Goal: Task Accomplishment & Management: Use online tool/utility

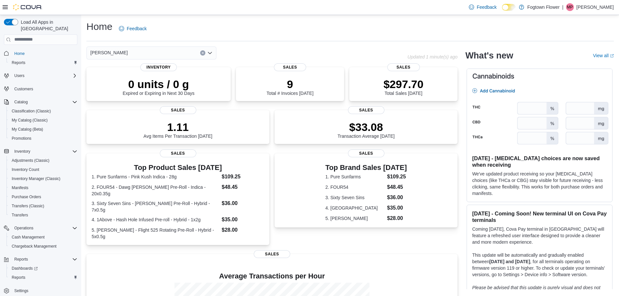
click at [177, 51] on div "[PERSON_NAME]" at bounding box center [151, 52] width 130 height 13
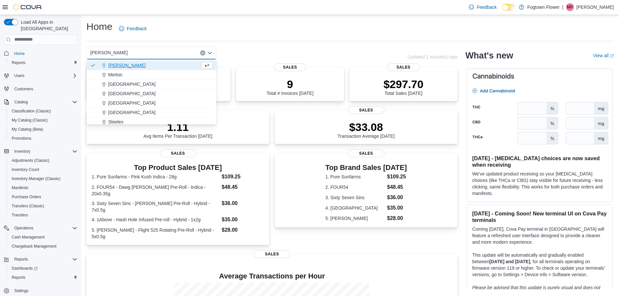
scroll to position [10, 0]
drag, startPoint x: 124, startPoint y: 81, endPoint x: 128, endPoint y: 75, distance: 7.6
click at [128, 75] on div "Fogtown Flower Finch Merton Midtown Mount Pleasant North York Parkway Forest St…" at bounding box center [151, 86] width 130 height 75
click at [128, 74] on div "Merton" at bounding box center [155, 72] width 114 height 6
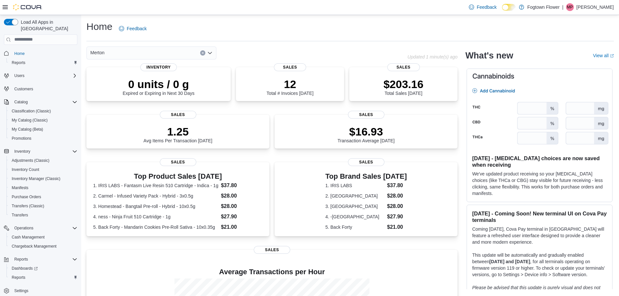
click at [154, 56] on div "Merton" at bounding box center [151, 52] width 130 height 13
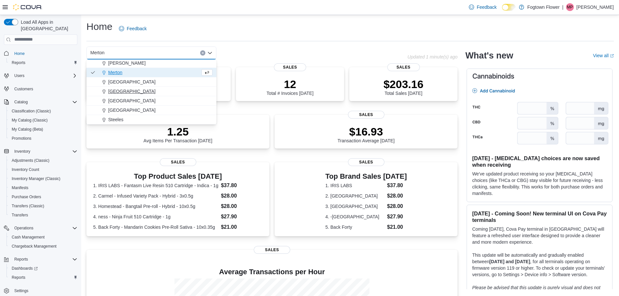
click at [128, 89] on span "Mount Pleasant" at bounding box center [131, 91] width 47 height 6
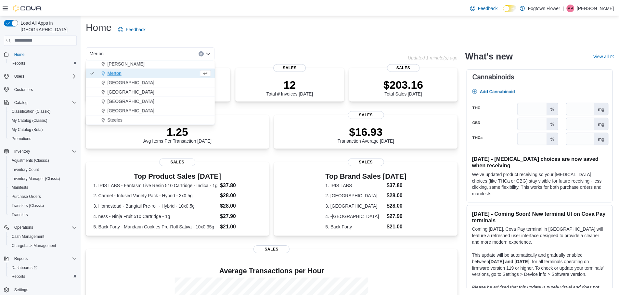
scroll to position [0, 0]
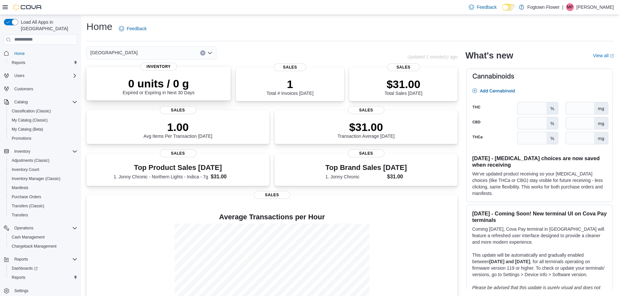
click at [148, 63] on span "Inventory" at bounding box center [158, 67] width 36 height 8
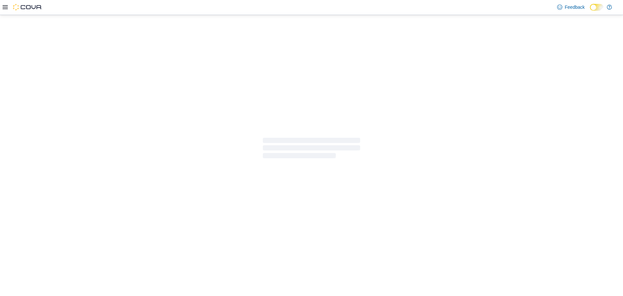
click at [144, 53] on div at bounding box center [311, 148] width 623 height 266
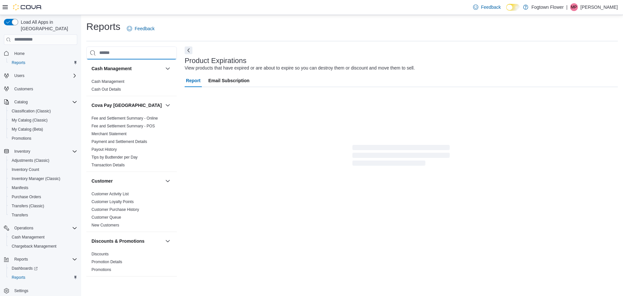
click at [141, 54] on input "search" at bounding box center [131, 52] width 91 height 13
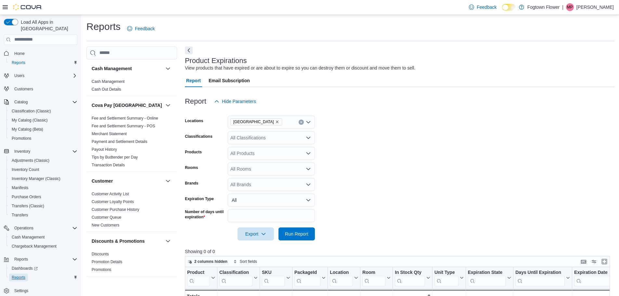
click at [18, 275] on span "Reports" at bounding box center [19, 277] width 14 height 5
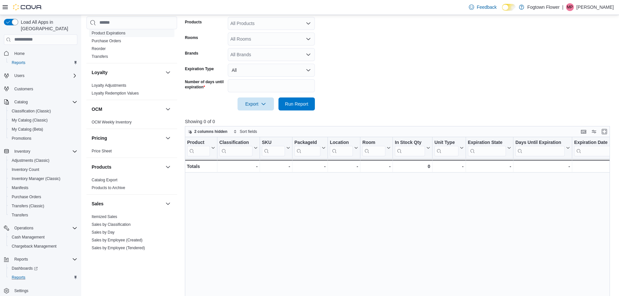
scroll to position [357, 0]
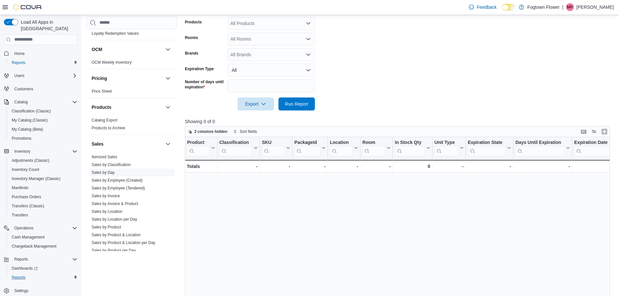
click at [112, 173] on link "Sales by Day" at bounding box center [103, 172] width 23 height 5
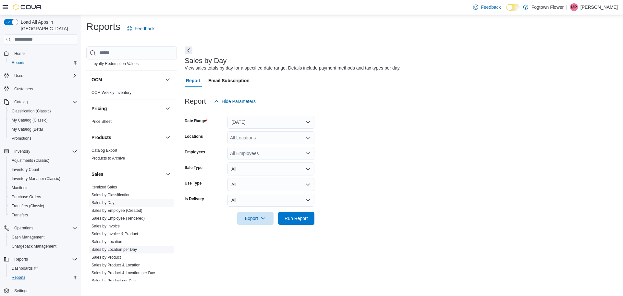
click at [132, 248] on link "Sales by Location per Day" at bounding box center [114, 249] width 45 height 5
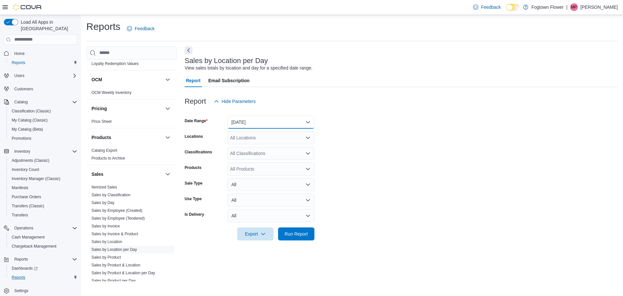
click at [297, 122] on button "Yesterday" at bounding box center [271, 122] width 87 height 13
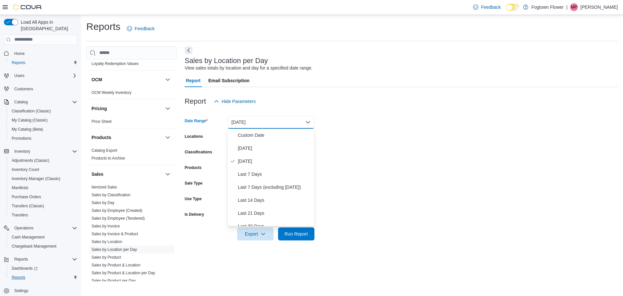
click at [293, 121] on button "Yesterday" at bounding box center [271, 122] width 87 height 13
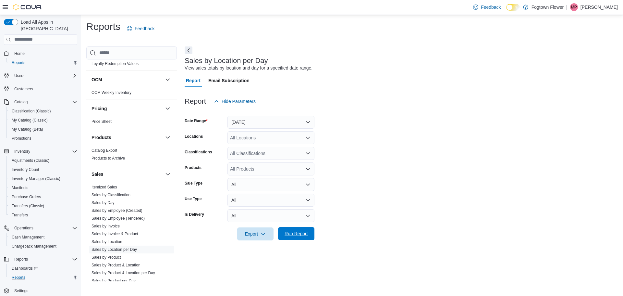
click at [301, 230] on span "Run Report" at bounding box center [296, 233] width 29 height 13
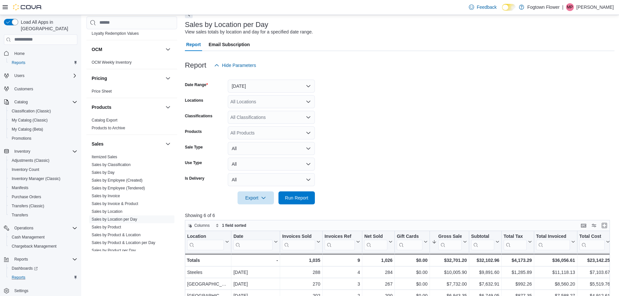
scroll to position [32, 0]
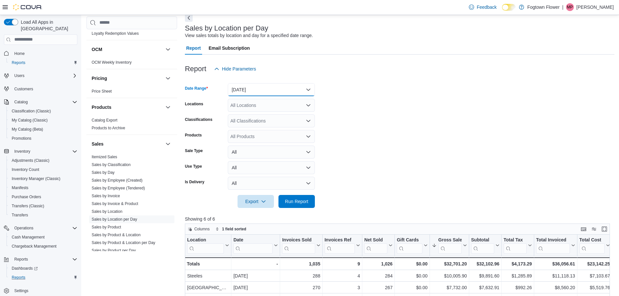
click at [304, 86] on button "Yesterday" at bounding box center [271, 89] width 87 height 13
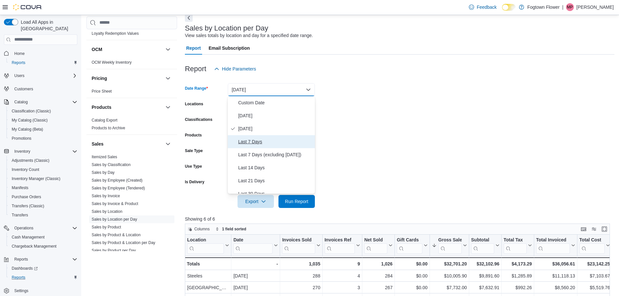
click at [255, 141] on span "Last 7 Days" at bounding box center [275, 142] width 74 height 8
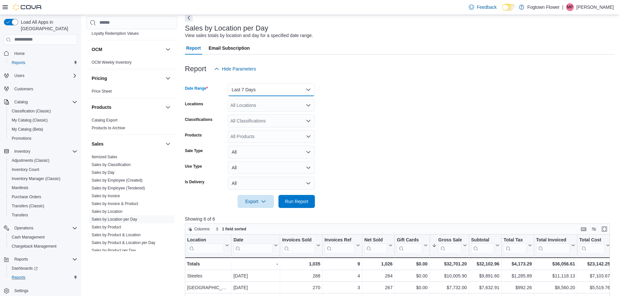
click at [290, 90] on button "Last 7 Days" at bounding box center [271, 89] width 87 height 13
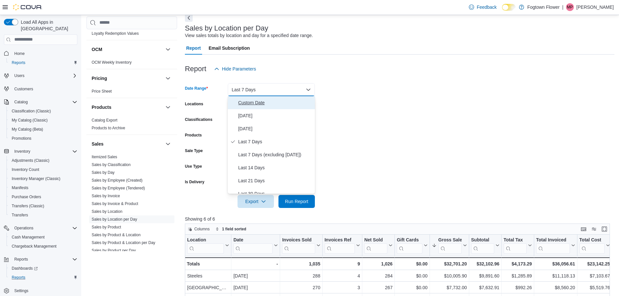
click at [284, 101] on span "Custom Date" at bounding box center [275, 103] width 74 height 8
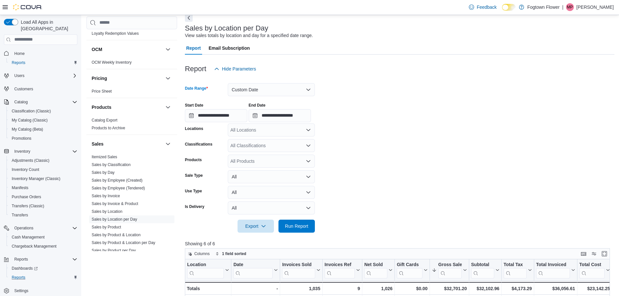
click at [453, 195] on form "**********" at bounding box center [399, 153] width 429 height 157
click at [280, 130] on div "All Locations" at bounding box center [271, 129] width 87 height 13
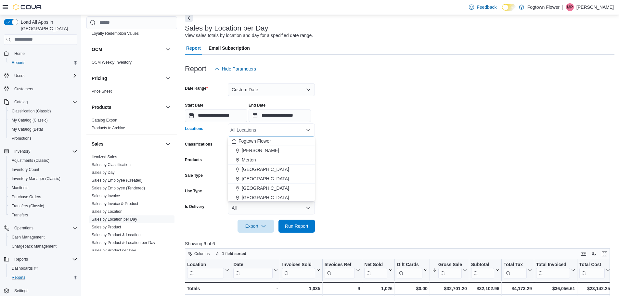
click at [262, 161] on div "Merton" at bounding box center [271, 160] width 79 height 6
click at [262, 152] on div "[PERSON_NAME]" at bounding box center [271, 150] width 79 height 6
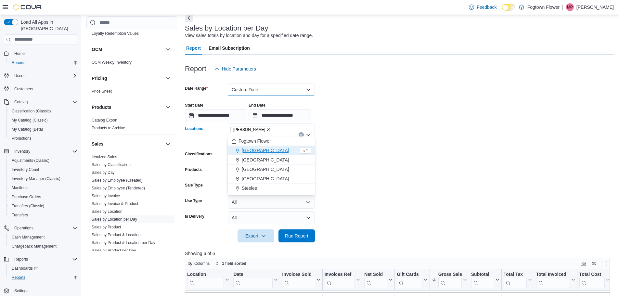
click at [289, 90] on button "Custom Date" at bounding box center [271, 89] width 87 height 13
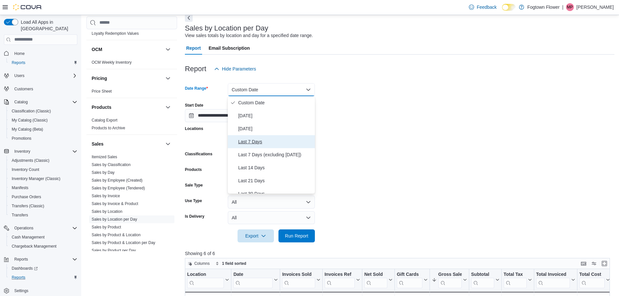
click at [274, 138] on span "Last 7 Days" at bounding box center [275, 142] width 74 height 8
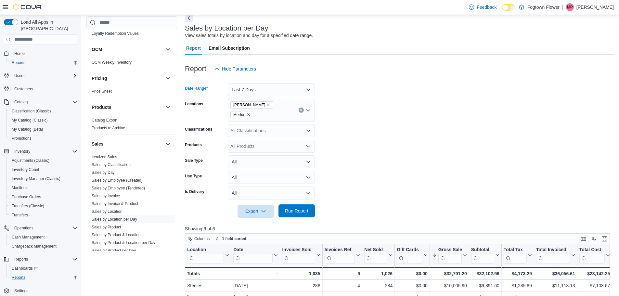
click at [304, 206] on span "Run Report" at bounding box center [296, 210] width 29 height 13
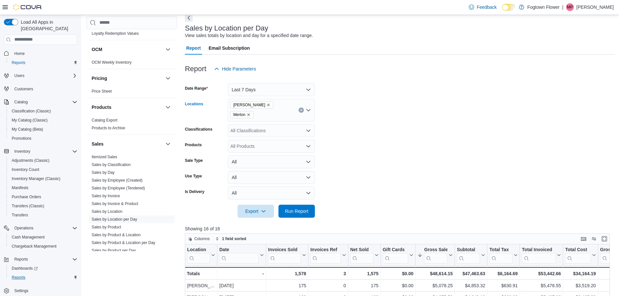
click at [293, 106] on div "Finch Merton" at bounding box center [271, 110] width 87 height 23
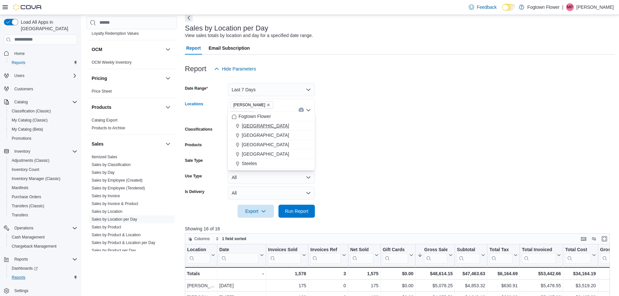
click at [270, 124] on div "[GEOGRAPHIC_DATA]" at bounding box center [271, 125] width 79 height 6
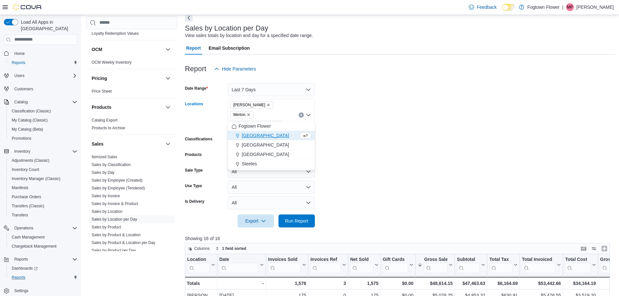
click at [275, 133] on div "[GEOGRAPHIC_DATA]" at bounding box center [265, 135] width 67 height 6
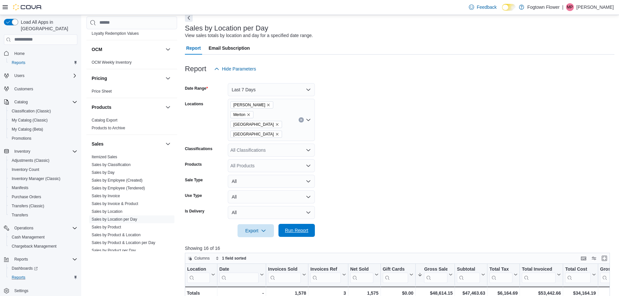
click at [301, 227] on span "Run Report" at bounding box center [296, 230] width 23 height 6
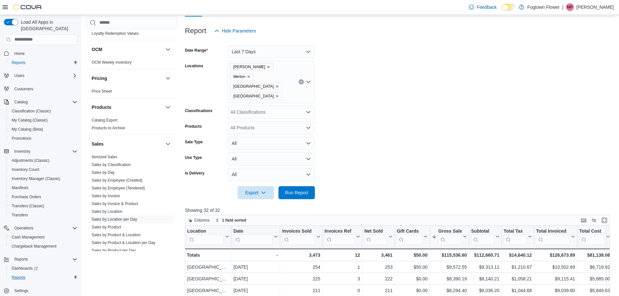
scroll to position [26, 0]
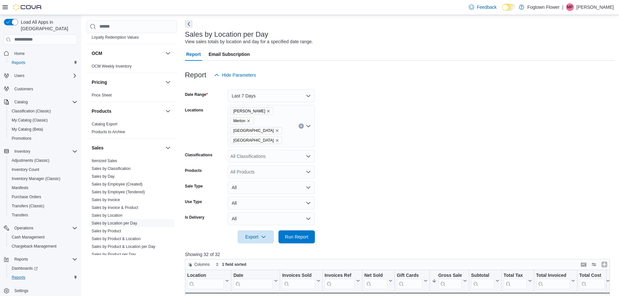
click at [31, 49] on span "Home" at bounding box center [45, 53] width 66 height 8
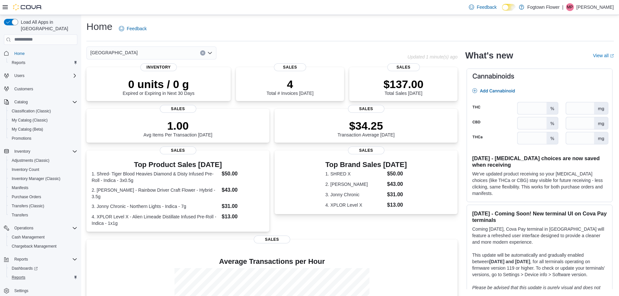
click at [184, 56] on div "[GEOGRAPHIC_DATA]" at bounding box center [151, 52] width 130 height 13
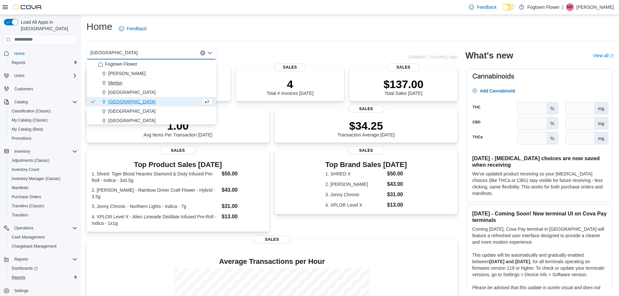
click at [164, 86] on div "Merton" at bounding box center [155, 83] width 114 height 6
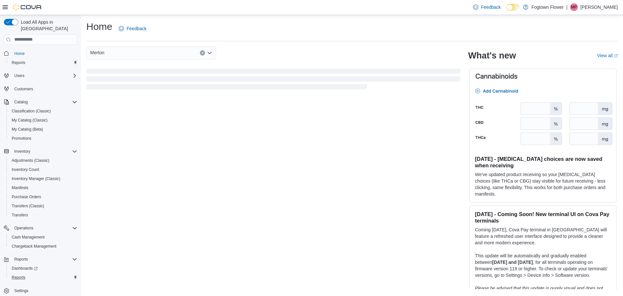
click at [171, 56] on div "Merton Combo box. Selected. Merton. Press Backspace to delete Merton. Combo box…" at bounding box center [151, 52] width 130 height 13
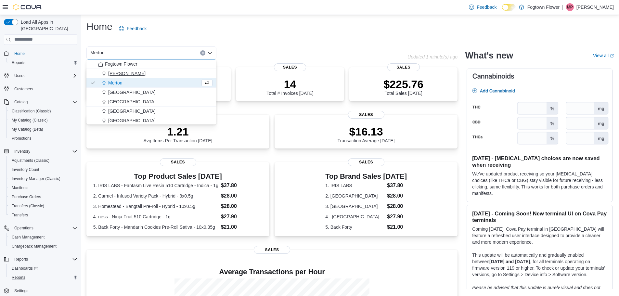
click at [157, 73] on div "[PERSON_NAME]" at bounding box center [155, 73] width 114 height 6
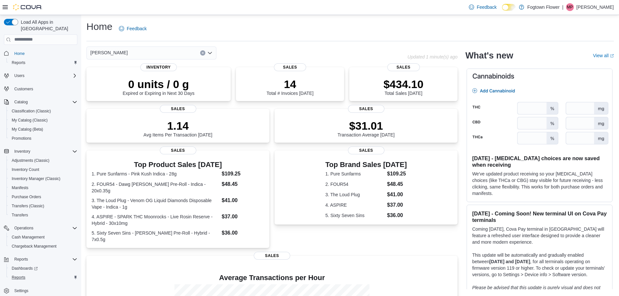
click at [165, 52] on div "Finch Combo box. Selected. Finch. Press Backspace to delete Finch. Combo box in…" at bounding box center [151, 52] width 130 height 13
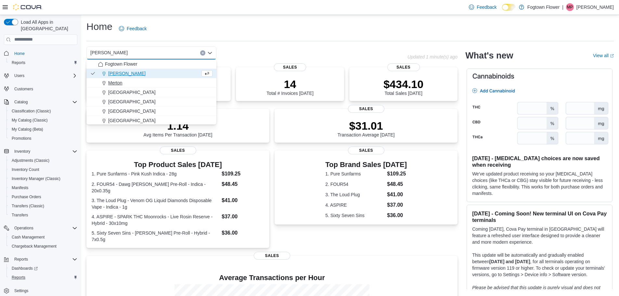
click at [141, 80] on div "Merton" at bounding box center [155, 83] width 114 height 6
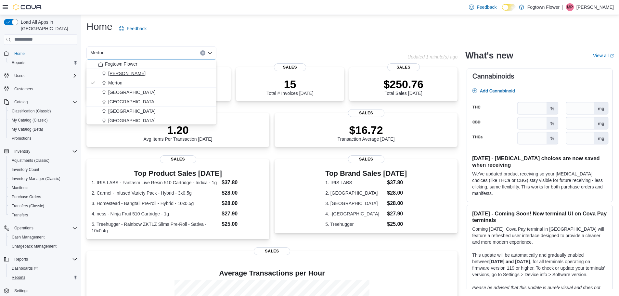
click at [130, 75] on div "[PERSON_NAME]" at bounding box center [155, 73] width 114 height 6
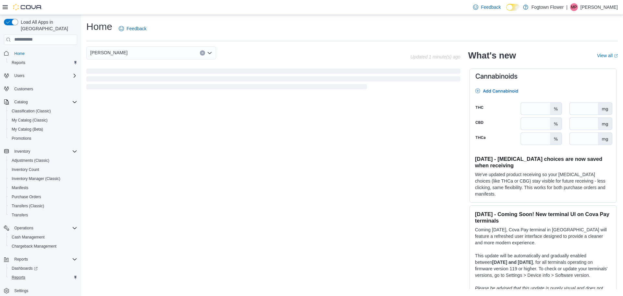
click at [130, 53] on div "Finch Combo box. Selected. Finch. Press Backspace to delete Finch. Combo box in…" at bounding box center [151, 52] width 130 height 13
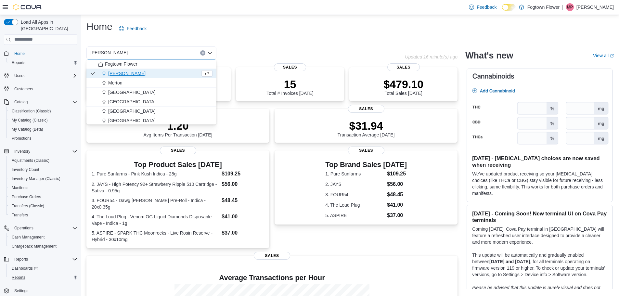
click at [119, 82] on span "Merton" at bounding box center [115, 83] width 14 height 6
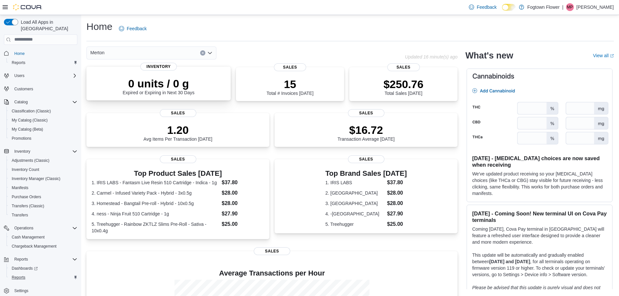
click at [155, 65] on span "Inventory" at bounding box center [158, 67] width 36 height 8
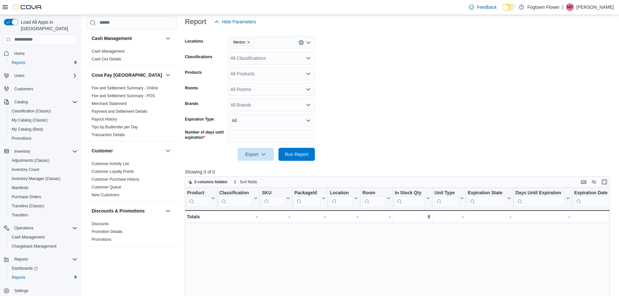
scroll to position [65, 0]
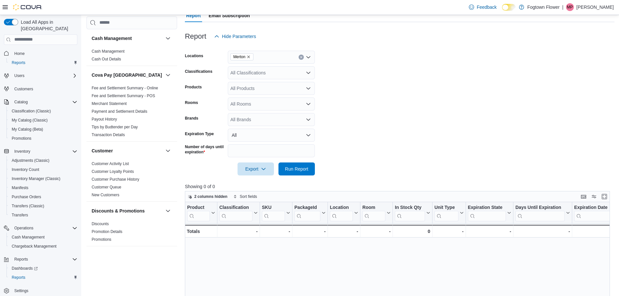
click at [302, 57] on button "Clear input" at bounding box center [300, 57] width 5 height 5
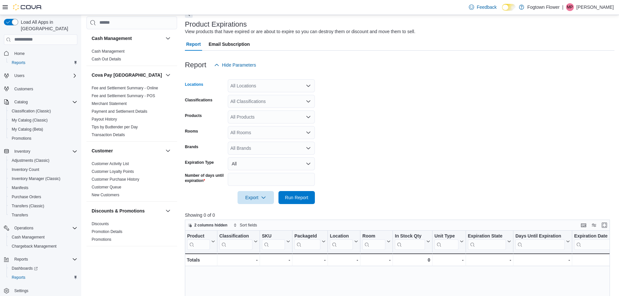
scroll to position [0, 0]
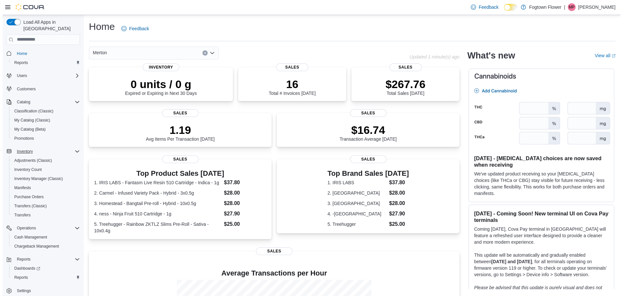
scroll to position [3, 0]
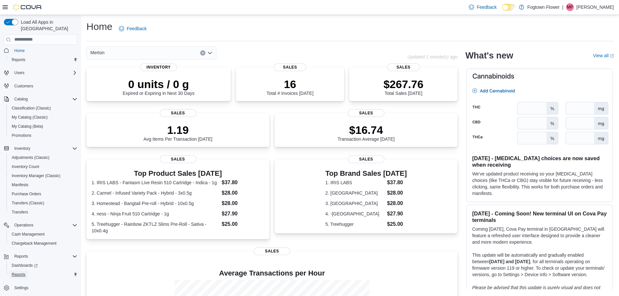
click at [28, 270] on div "Reports" at bounding box center [43, 274] width 68 height 8
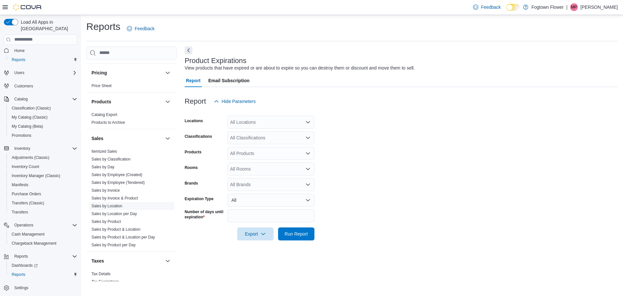
scroll to position [407, 0]
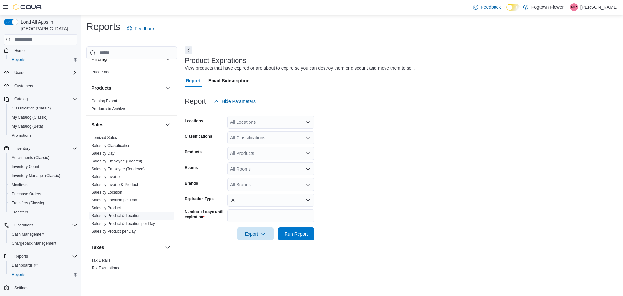
click at [121, 213] on link "Sales by Product & Location" at bounding box center [116, 215] width 49 height 5
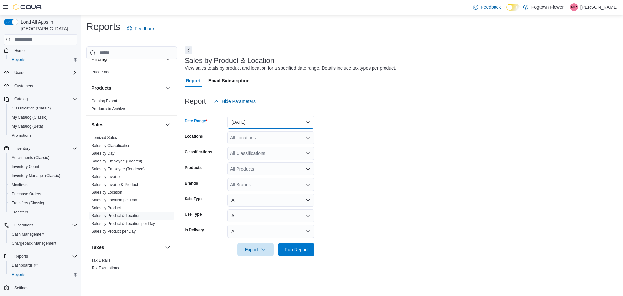
click at [254, 125] on button "[DATE]" at bounding box center [271, 122] width 87 height 13
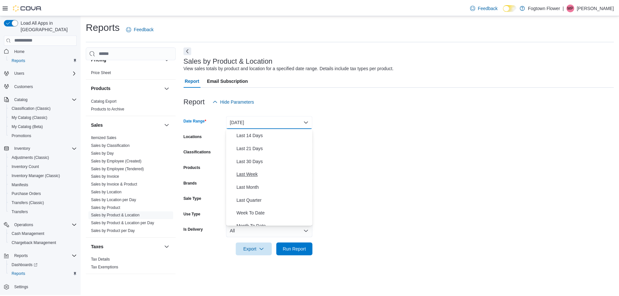
scroll to position [65, 0]
click at [261, 159] on span "Last 30 Days" at bounding box center [275, 161] width 74 height 8
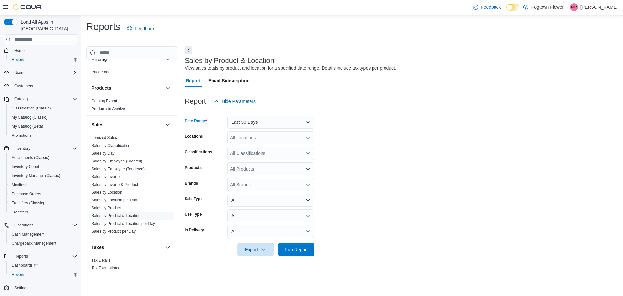
click at [261, 141] on div "All Locations" at bounding box center [271, 137] width 87 height 13
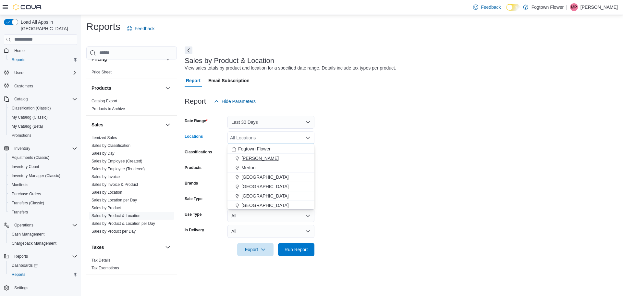
click at [255, 160] on div "[PERSON_NAME]" at bounding box center [271, 158] width 79 height 6
click at [303, 139] on button "Clear input" at bounding box center [300, 137] width 5 height 5
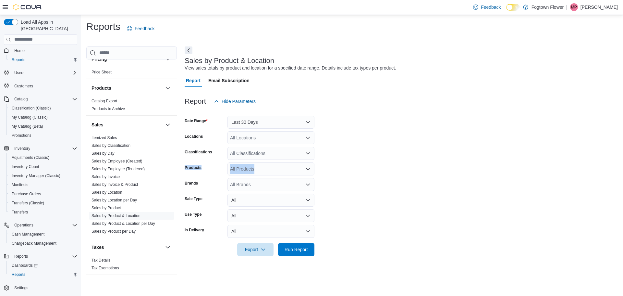
click at [353, 160] on form "Date Range Last 30 Days Locations All Locations Classifications All Classificat…" at bounding box center [402, 182] width 434 height 148
click at [272, 186] on div "All Brands" at bounding box center [271, 184] width 87 height 13
type input "*******"
click at [305, 188] on div "******* Combo box. Selected. no futu. Selected. Combo box input. All Brands. Ty…" at bounding box center [271, 184] width 87 height 13
click at [302, 197] on span "No Future" at bounding box center [271, 195] width 79 height 6
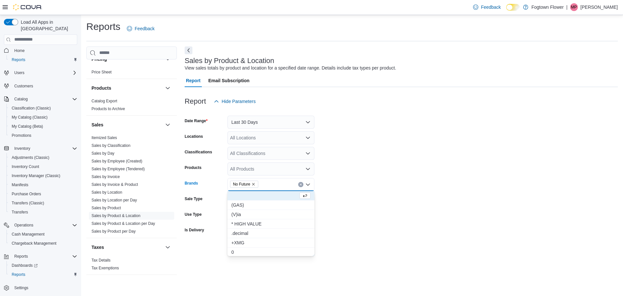
drag, startPoint x: 399, startPoint y: 232, endPoint x: 355, endPoint y: 243, distance: 45.2
click at [397, 232] on form "Date Range Last 30 Days Locations All Locations Classifications All Classificat…" at bounding box center [402, 182] width 434 height 148
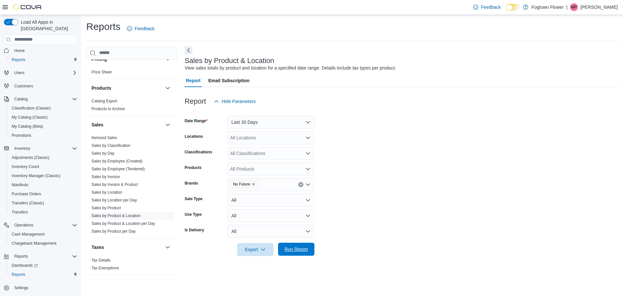
click at [301, 249] on span "Run Report" at bounding box center [296, 249] width 23 height 6
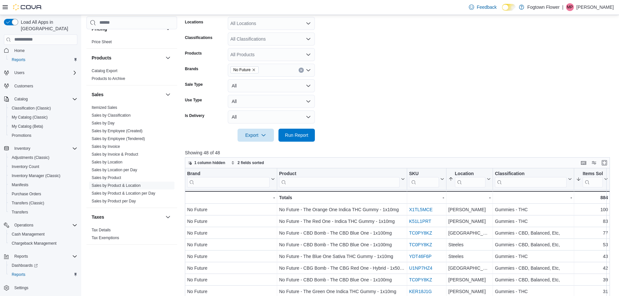
scroll to position [55, 0]
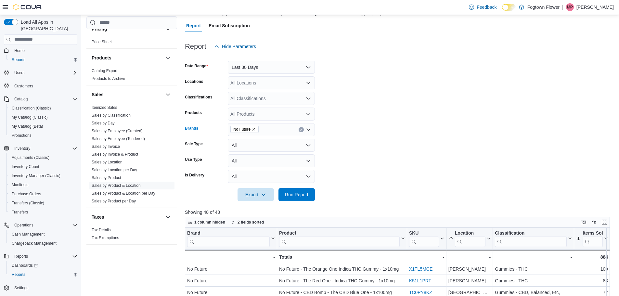
click at [300, 129] on icon "Clear input" at bounding box center [301, 129] width 3 height 3
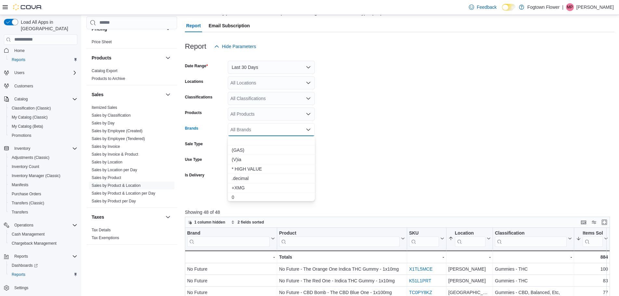
click at [298, 101] on div "All Classifications" at bounding box center [271, 98] width 87 height 13
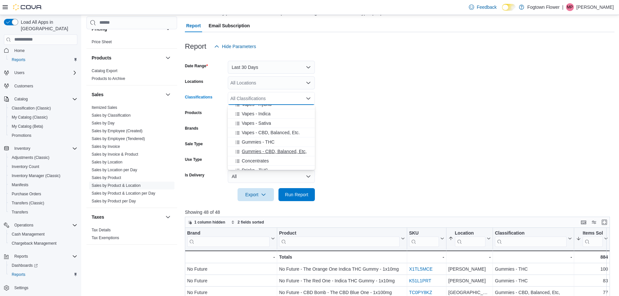
scroll to position [195, 0]
click at [286, 133] on div "Gummies - THC" at bounding box center [271, 131] width 79 height 6
click at [284, 129] on span "Gummies - CBD, Balanced, Etc," at bounding box center [274, 131] width 65 height 6
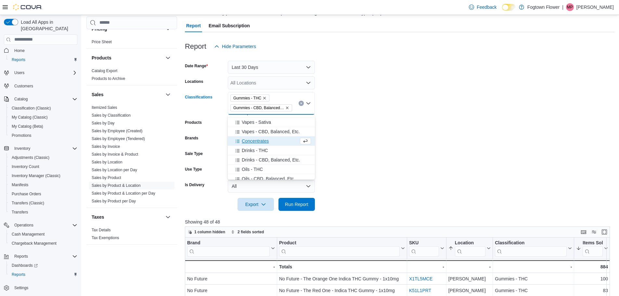
click at [304, 211] on div at bounding box center [399, 215] width 429 height 8
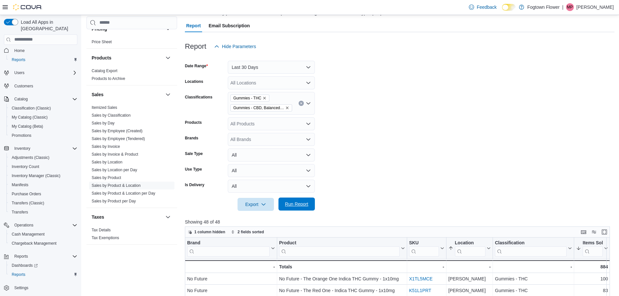
click at [306, 206] on span "Run Report" at bounding box center [296, 204] width 23 height 6
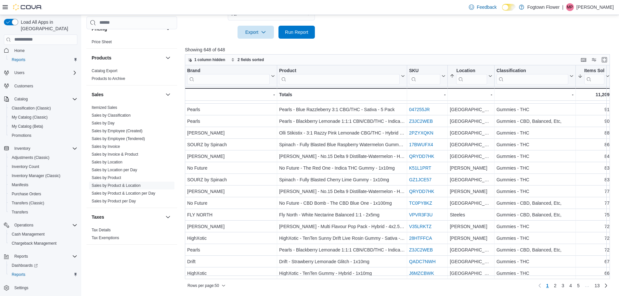
scroll to position [227, 0]
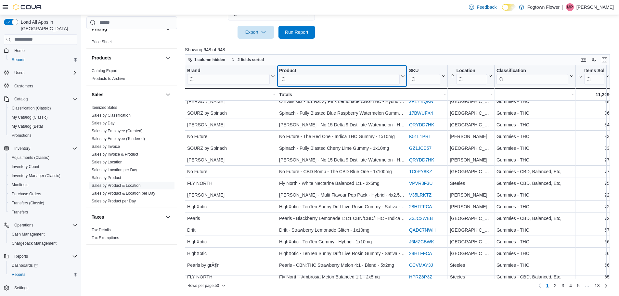
click at [375, 82] on input "search" at bounding box center [339, 79] width 120 height 10
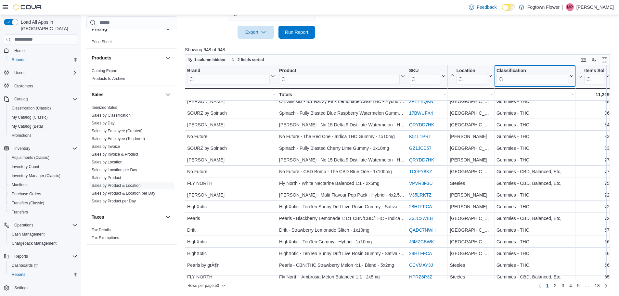
click at [535, 80] on input "search" at bounding box center [532, 79] width 72 height 10
click at [462, 76] on input "search" at bounding box center [471, 79] width 31 height 10
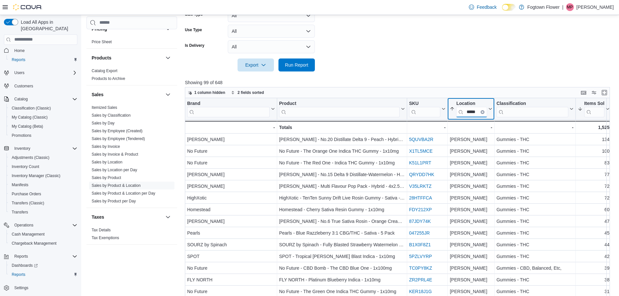
scroll to position [195, 0]
type input "*****"
drag, startPoint x: 374, startPoint y: 84, endPoint x: 388, endPoint y: 56, distance: 30.8
